Goal: Task Accomplishment & Management: Use online tool/utility

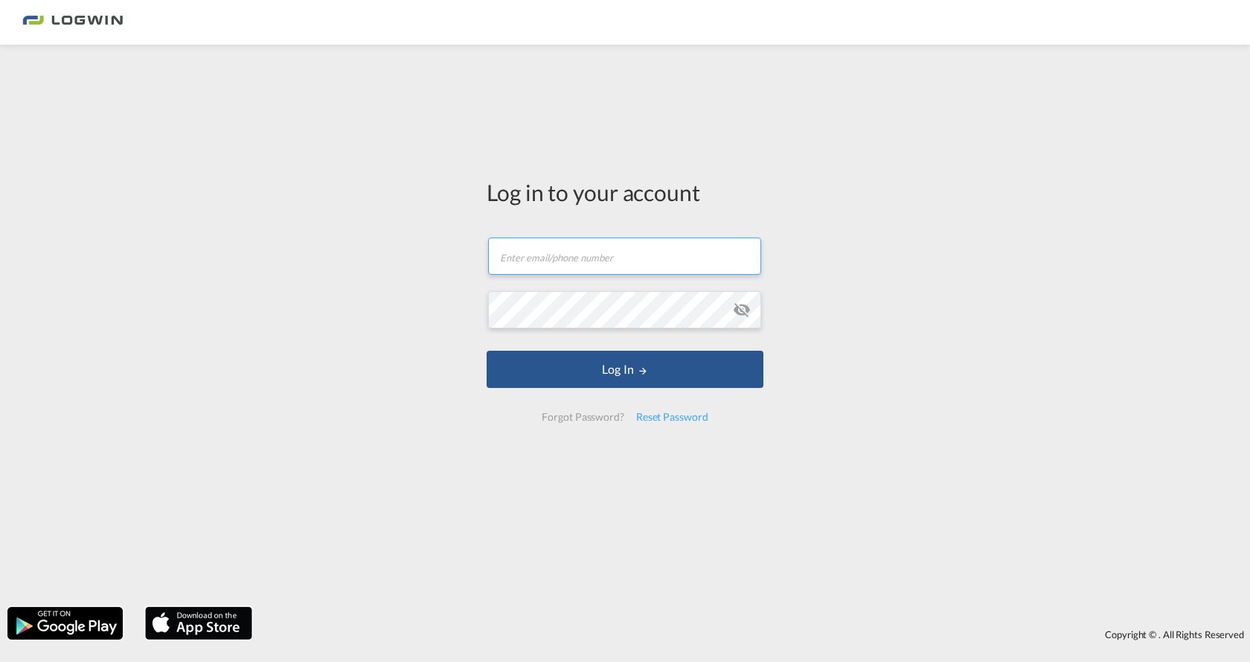
click at [650, 247] on input "text" at bounding box center [624, 255] width 273 height 37
type input "[PERSON_NAME][EMAIL_ADDRESS][PERSON_NAME][DOMAIN_NAME]"
click at [487, 351] on button "Log In" at bounding box center [625, 369] width 277 height 37
